Goal: Task Accomplishment & Management: Complete application form

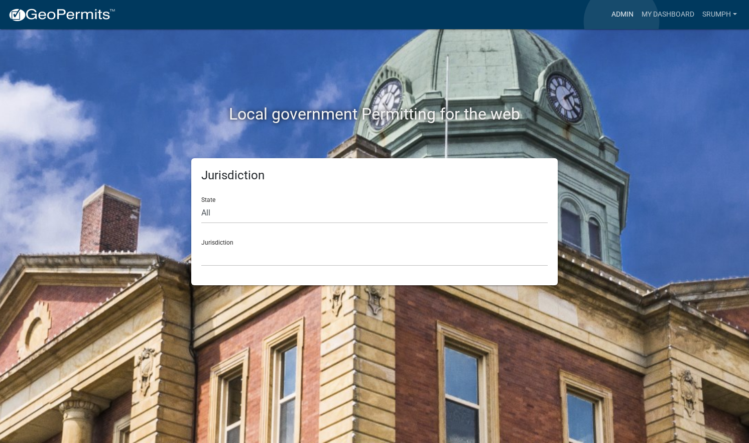
click at [622, 22] on link "Admin" at bounding box center [623, 14] width 30 height 19
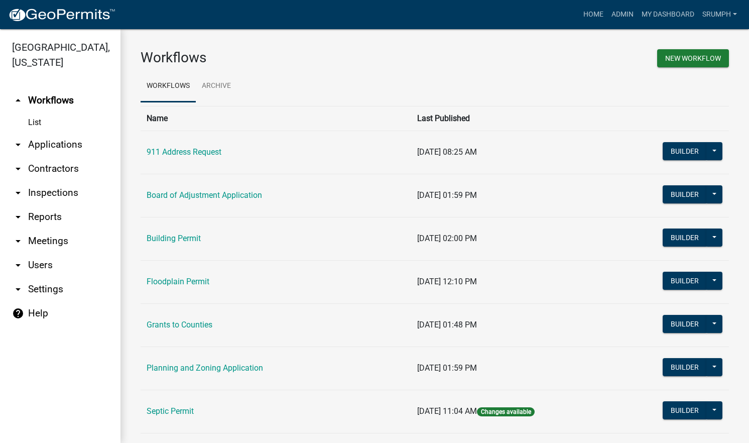
click at [70, 133] on link "arrow_drop_down Applications" at bounding box center [60, 145] width 121 height 24
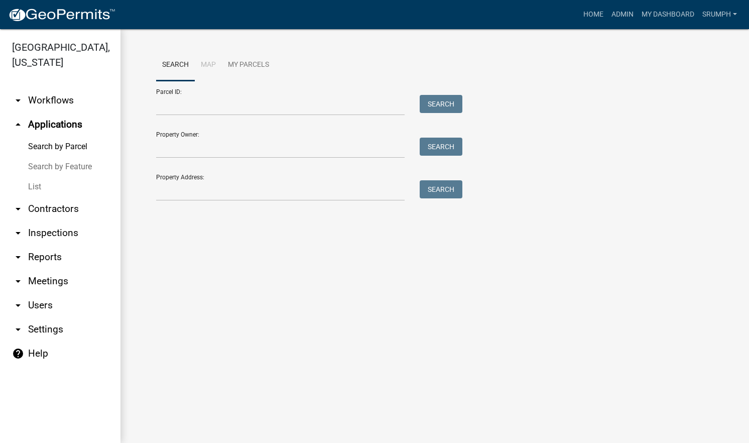
click at [34, 177] on link "List" at bounding box center [60, 187] width 121 height 20
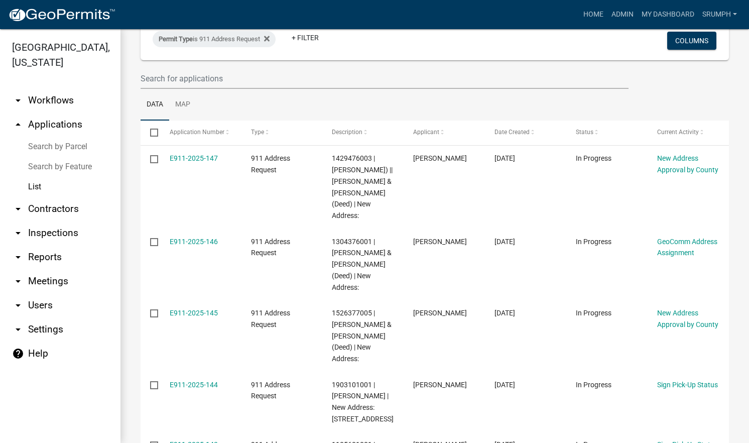
scroll to position [89, 0]
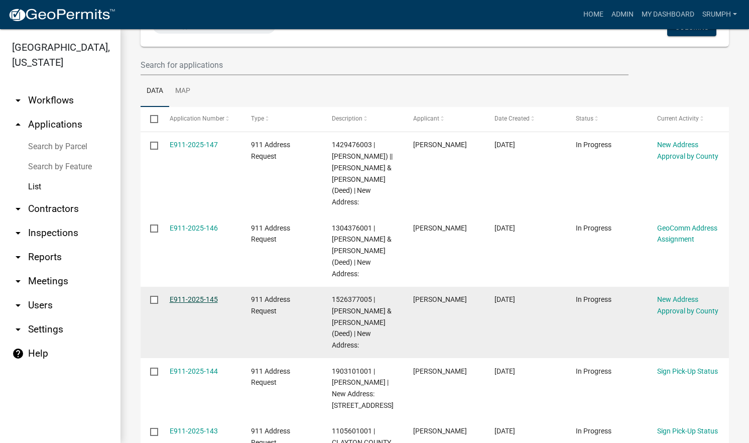
click at [201, 302] on link "E911-2025-145" at bounding box center [194, 299] width 48 height 8
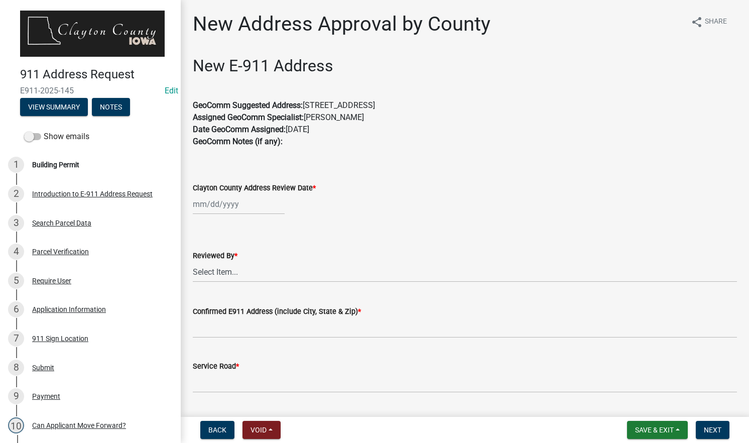
drag, startPoint x: 460, startPoint y: 106, endPoint x: 305, endPoint y: 106, distance: 154.2
click at [305, 106] on p "GeoComm Suggested Address: [STREET_ADDRESS] Assigned GeoComm Specialist: [PERSO…" at bounding box center [465, 129] width 544 height 60
drag, startPoint x: 305, startPoint y: 106, endPoint x: 331, endPoint y: 104, distance: 25.7
copy p "[STREET_ADDRESS]"
click at [452, 188] on div "Clayton County Address Review Date *" at bounding box center [465, 188] width 544 height 12
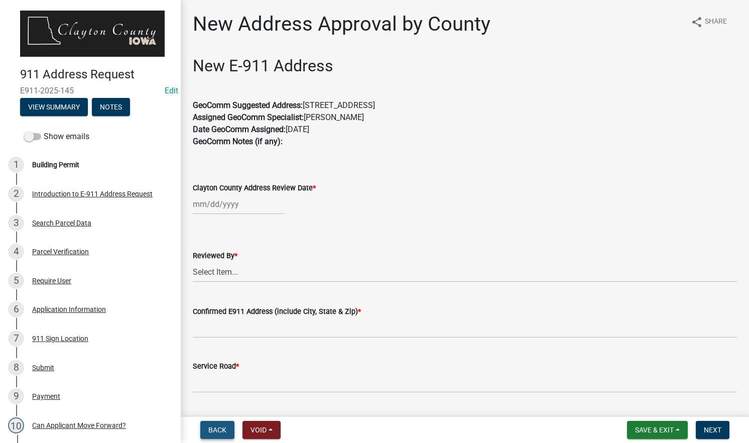
click at [224, 428] on span "Back" at bounding box center [217, 430] width 18 height 8
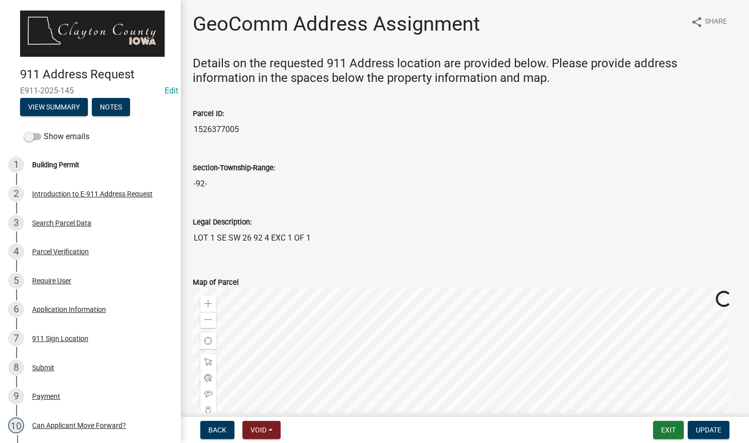
drag, startPoint x: 237, startPoint y: 130, endPoint x: 194, endPoint y: 131, distance: 42.7
click at [194, 131] on input "1526377005" at bounding box center [465, 130] width 544 height 20
drag, startPoint x: 194, startPoint y: 131, endPoint x: 211, endPoint y: 132, distance: 16.6
click at [712, 428] on span "Update" at bounding box center [709, 430] width 26 height 8
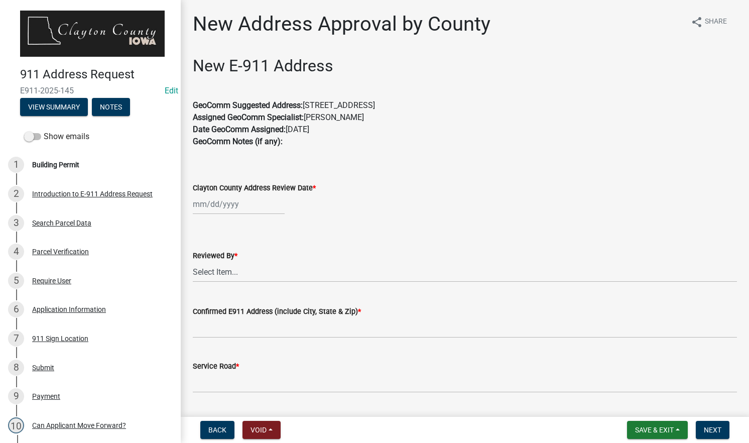
drag, startPoint x: 459, startPoint y: 105, endPoint x: 307, endPoint y: 107, distance: 152.2
click at [307, 107] on p "GeoComm Suggested Address: [STREET_ADDRESS] Assigned GeoComm Specialist: [PERSO…" at bounding box center [465, 129] width 544 height 60
drag, startPoint x: 307, startPoint y: 107, endPoint x: 332, endPoint y: 107, distance: 25.1
copy p "[STREET_ADDRESS]"
click at [231, 206] on div at bounding box center [239, 204] width 92 height 21
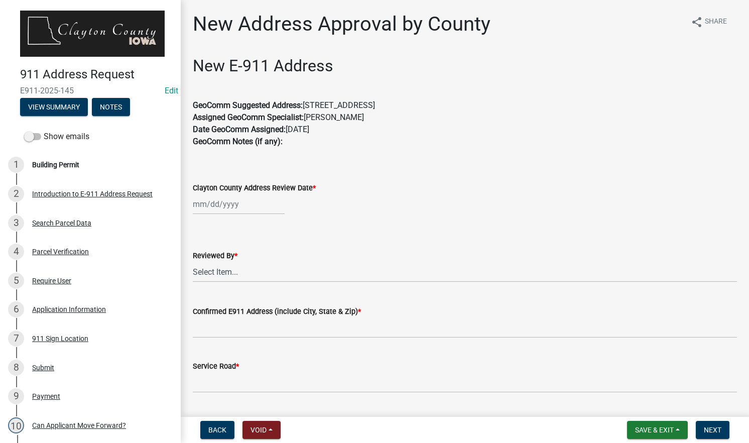
select select "10"
select select "2025"
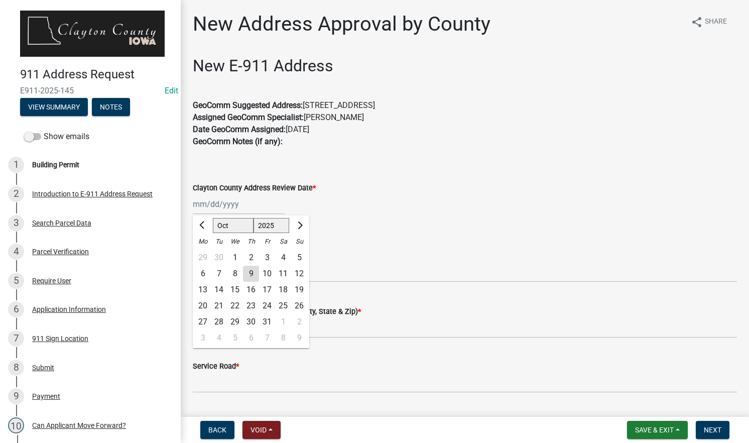
click at [251, 274] on div "9" at bounding box center [251, 274] width 16 height 16
type input "[DATE]"
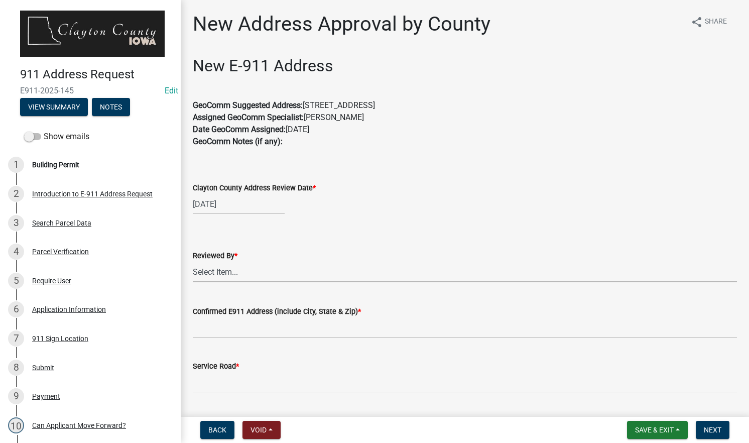
click at [268, 276] on select "Select Item... [PERSON_NAME]" at bounding box center [465, 272] width 544 height 21
click at [193, 262] on select "Select Item... [PERSON_NAME]" at bounding box center [465, 272] width 544 height 21
select select "8710e60e-9d76-42f9-b143-1f861fdefba8"
click at [235, 329] on input "Confirmed E911 Address (include City, State & Zip) *" at bounding box center [465, 327] width 544 height 21
paste input "[STREET_ADDRESS]"
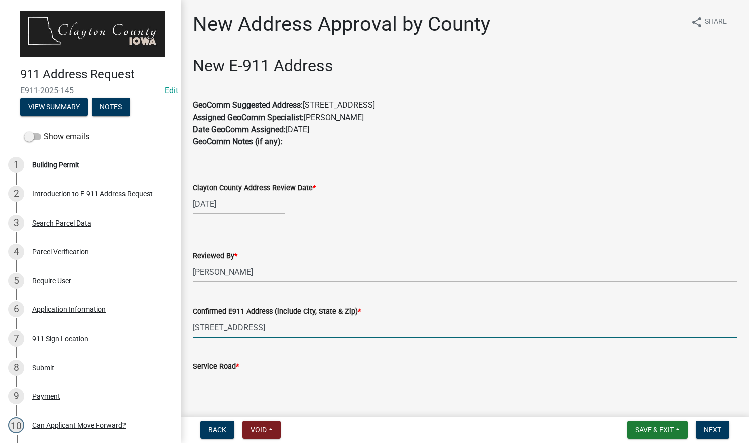
type input "[STREET_ADDRESS]"
click at [233, 388] on input "Service Road *" at bounding box center [465, 382] width 544 height 21
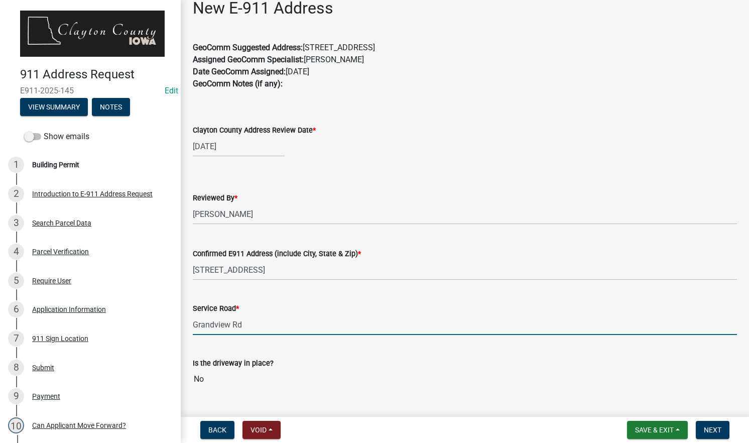
scroll to position [64, 0]
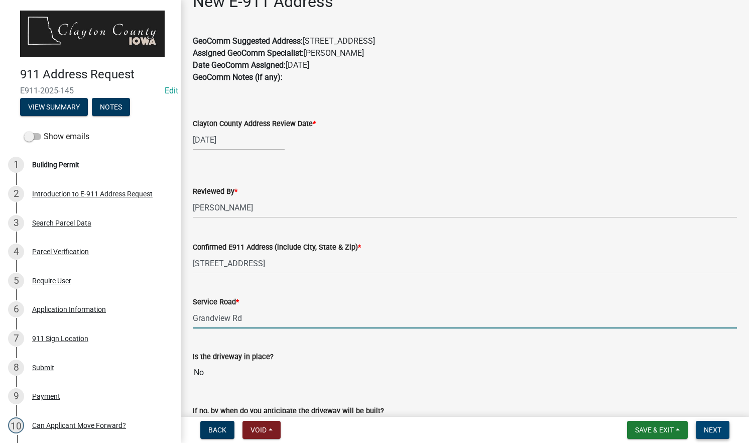
type input "Grandview Rd"
click at [712, 426] on span "Next" at bounding box center [713, 430] width 18 height 8
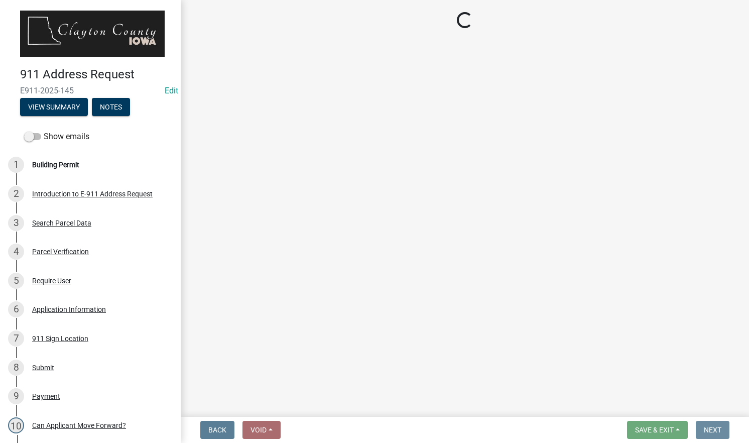
scroll to position [0, 0]
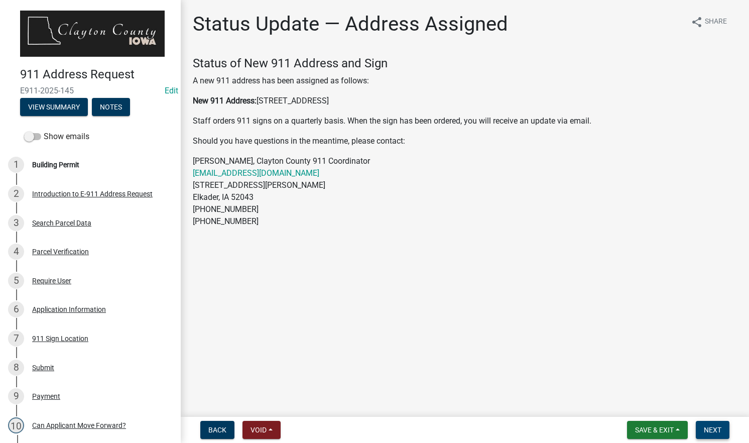
click at [711, 423] on button "Next" at bounding box center [713, 430] width 34 height 18
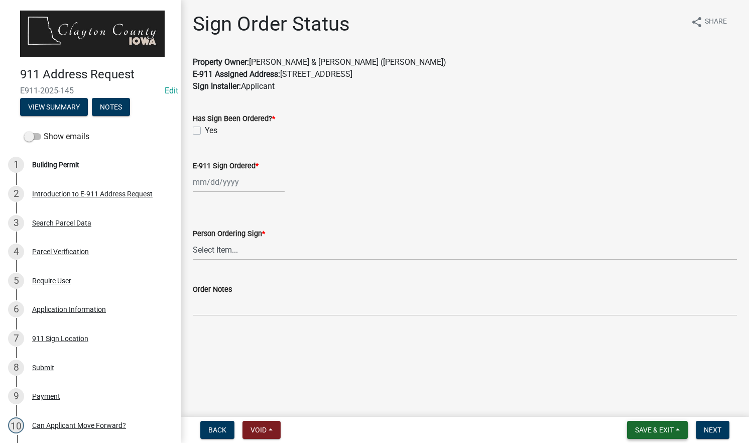
click at [642, 426] on span "Save & Exit" at bounding box center [654, 430] width 39 height 8
click at [640, 406] on button "Save & Exit" at bounding box center [648, 404] width 80 height 24
